Goal: Information Seeking & Learning: Understand process/instructions

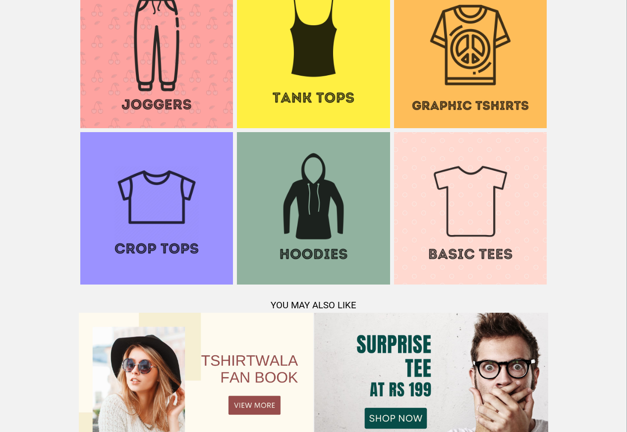
scroll to position [956, 0]
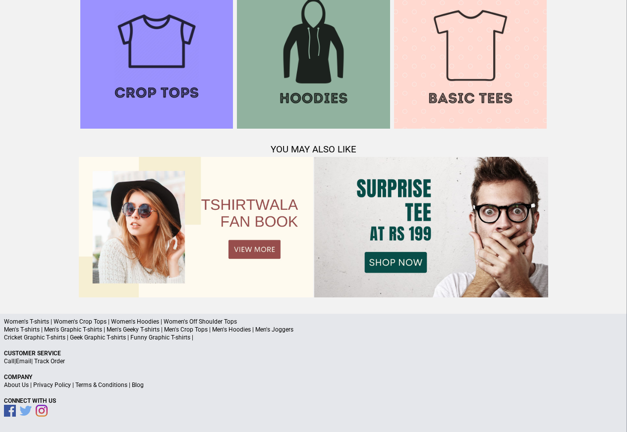
click at [109, 384] on link "Terms & Conditions" at bounding box center [101, 385] width 52 height 7
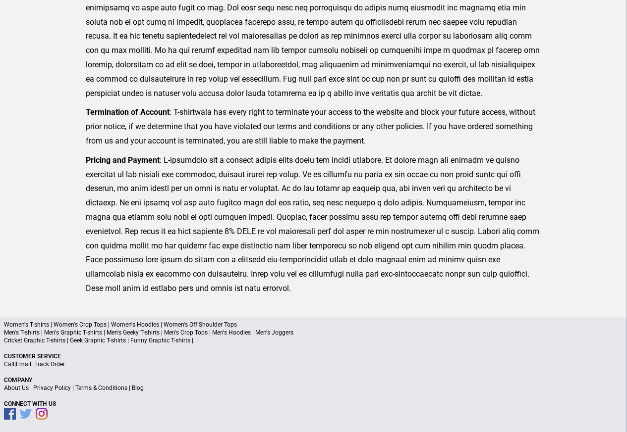
scroll to position [243, 0]
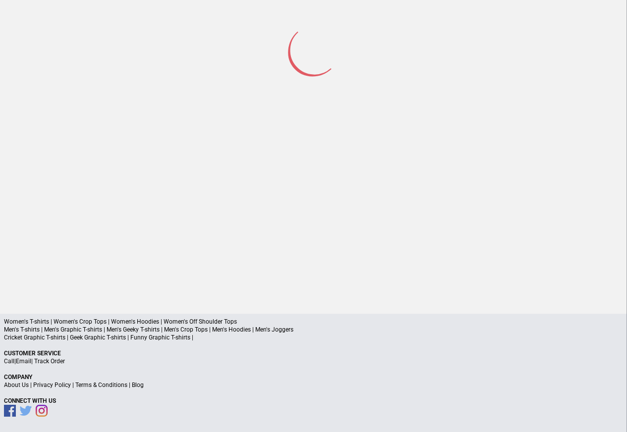
scroll to position [46, 0]
